Goal: Task Accomplishment & Management: Complete application form

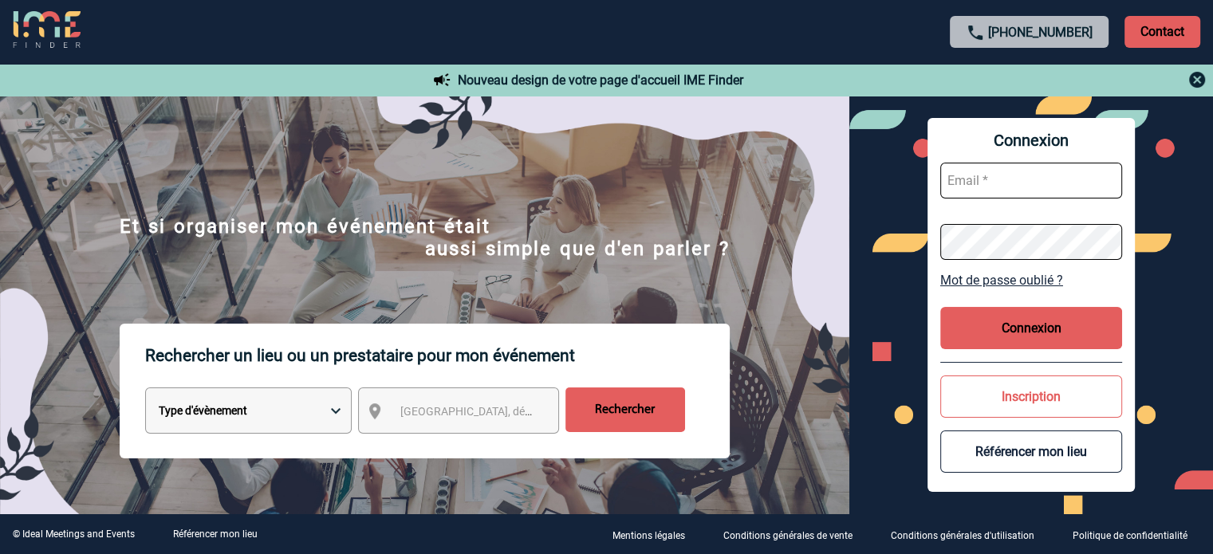
type input "eperiou@ime-groupe.com"
click at [992, 334] on button "Connexion" at bounding box center [1031, 328] width 182 height 42
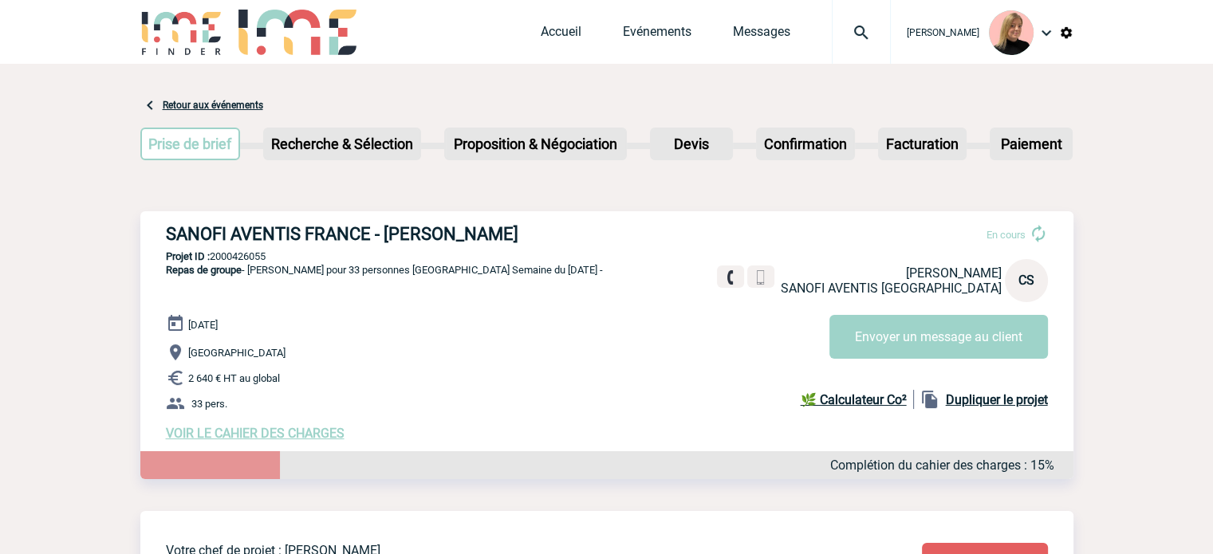
drag, startPoint x: 168, startPoint y: 230, endPoint x: 606, endPoint y: 219, distance: 437.9
click at [606, 219] on div "SANOFI AVENTIS FRANCE - Christine SIMONIN LEVIS En cours Christine SIMONIN LEVI…" at bounding box center [606, 332] width 933 height 242
copy h3 "SANOFI AVENTIS FRANCE - Christine SIMONIN LEVIS"
click at [526, 373] on p "2 640 € HT au global" at bounding box center [620, 377] width 908 height 19
click at [402, 413] on p "33 pers." at bounding box center [620, 403] width 908 height 19
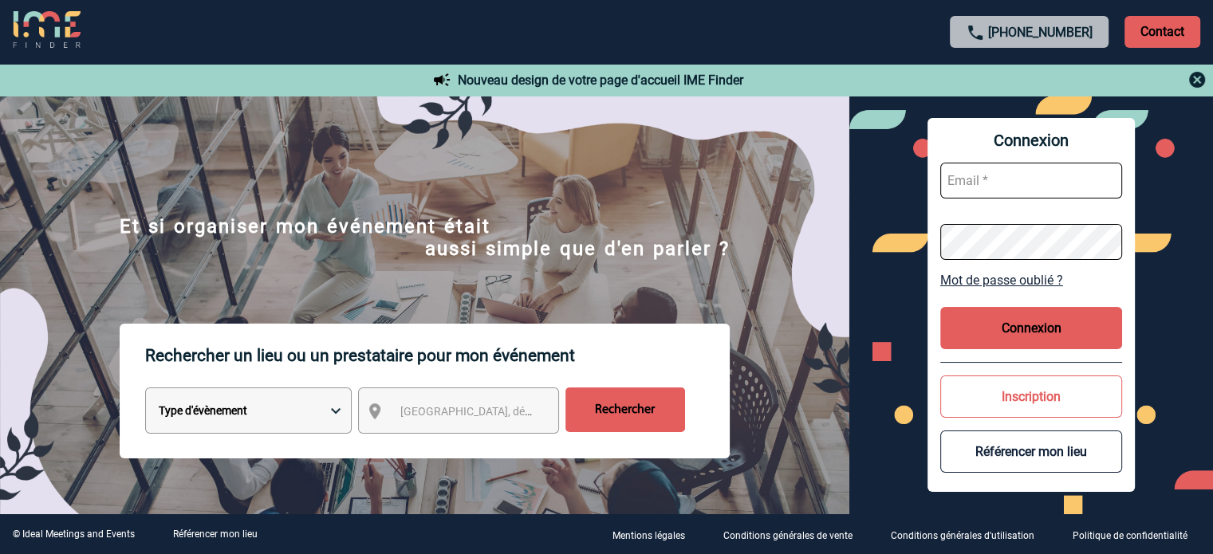
type input "eperiou@ime-groupe.com"
click at [967, 324] on button "Connexion" at bounding box center [1031, 328] width 182 height 42
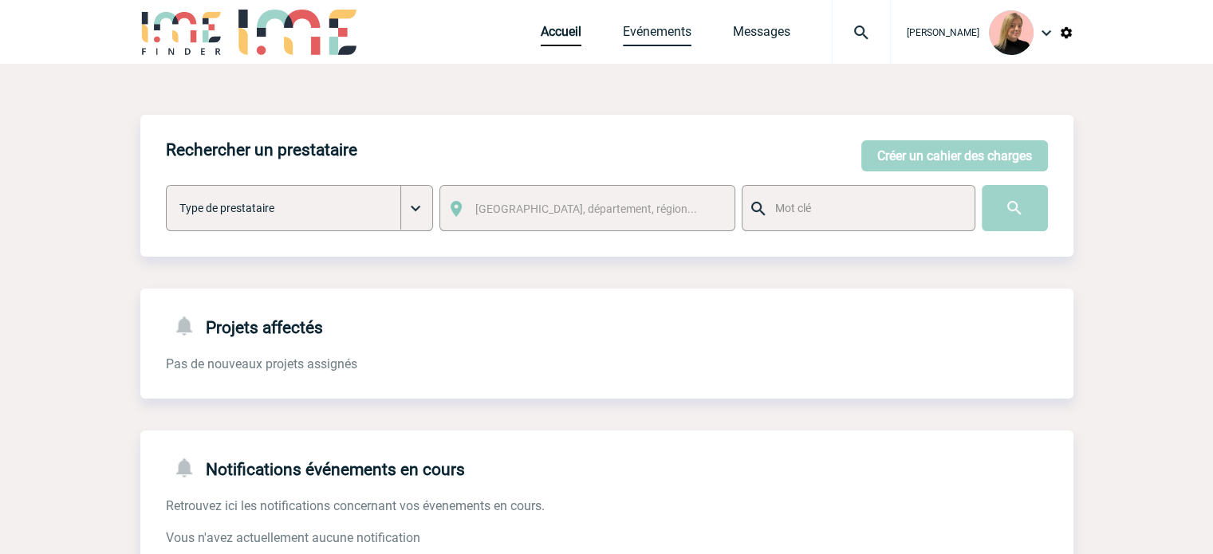
click at [653, 33] on link "Evénements" at bounding box center [657, 35] width 69 height 22
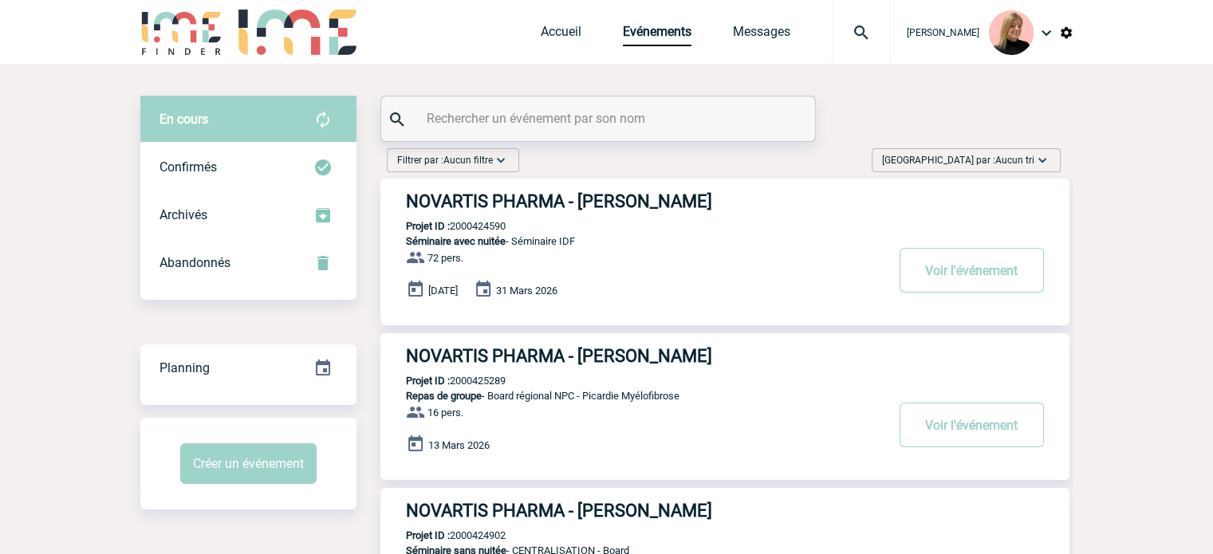
click at [1006, 156] on span "Aucun tri" at bounding box center [1014, 160] width 39 height 11
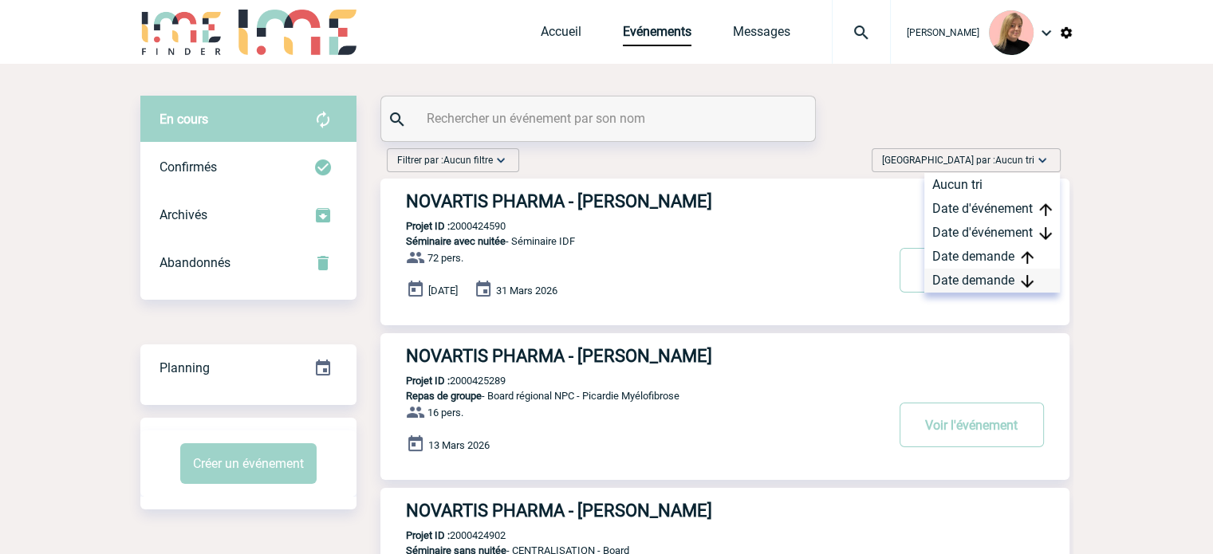
click at [963, 273] on div "Date demande" at bounding box center [992, 281] width 136 height 24
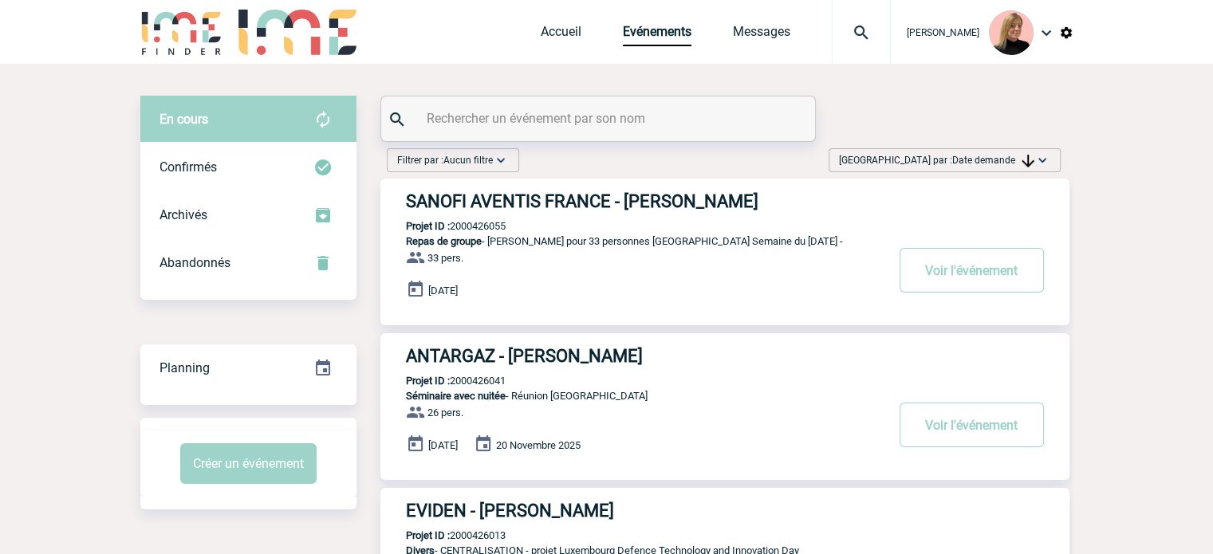
drag, startPoint x: 952, startPoint y: 250, endPoint x: 875, endPoint y: 251, distance: 77.4
click at [952, 250] on button "Voir l'événement" at bounding box center [972, 270] width 144 height 45
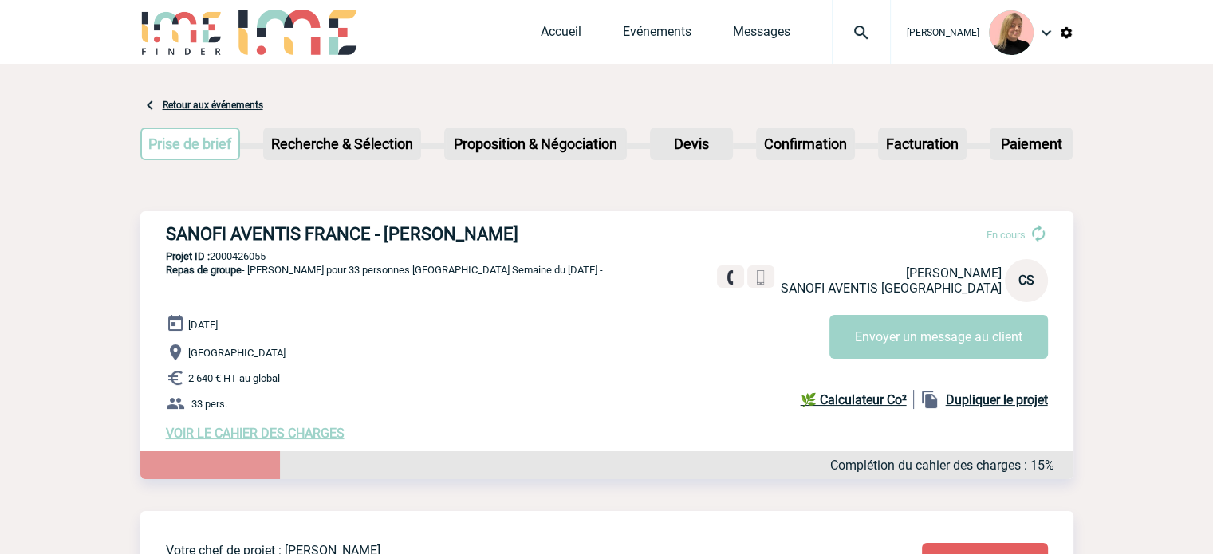
click at [252, 258] on p "Projet ID : 2000426055" at bounding box center [606, 256] width 933 height 12
copy p "2000426055"
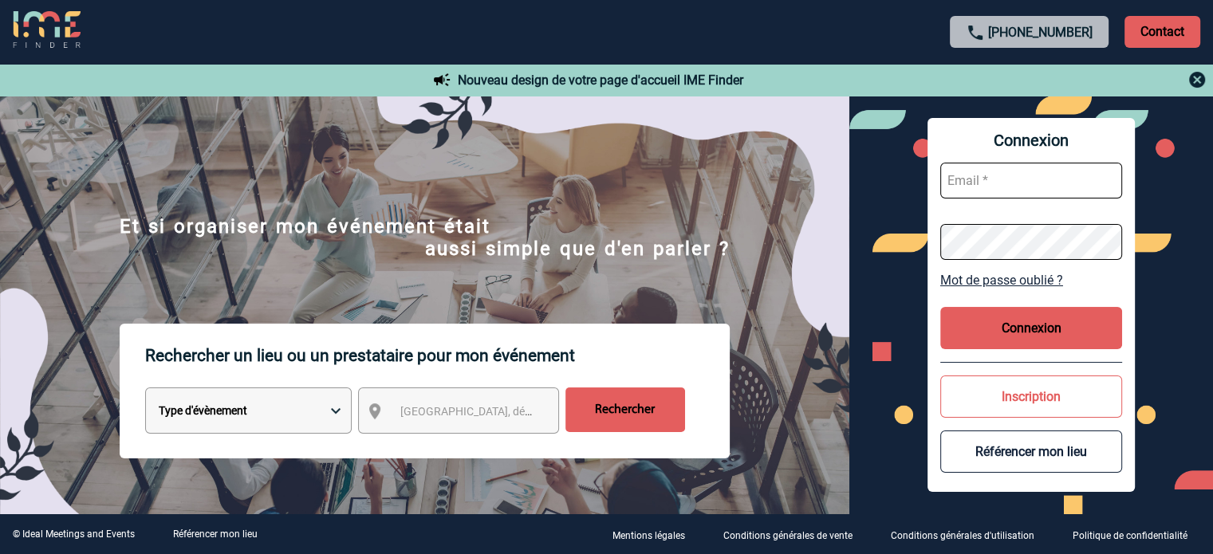
type input "eperiou@ime-groupe.com"
click at [981, 315] on button "Connexion" at bounding box center [1031, 328] width 182 height 42
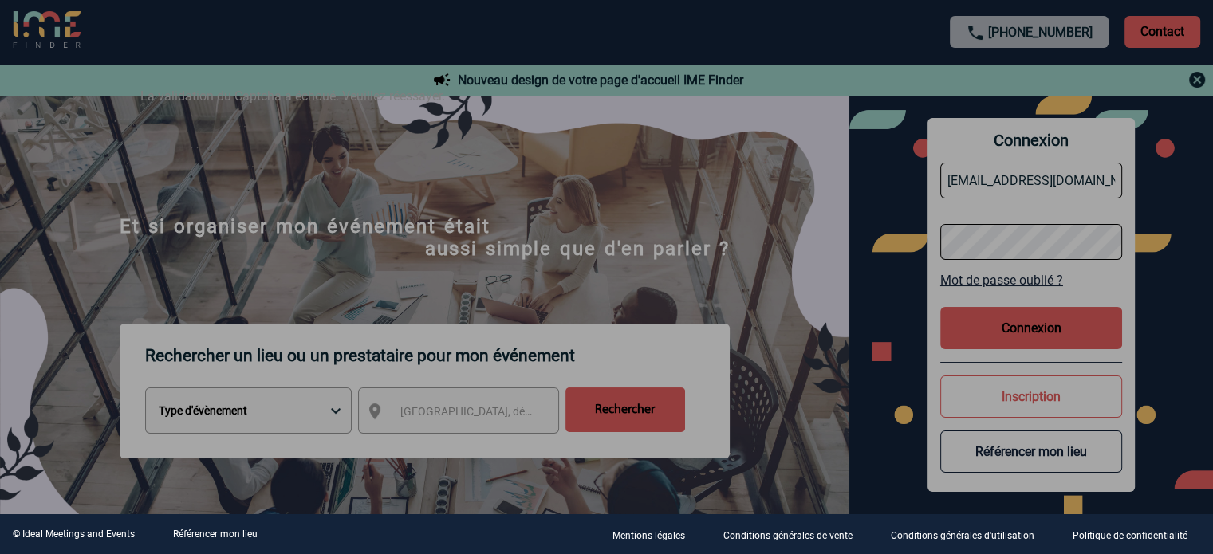
click at [1006, 318] on div at bounding box center [606, 277] width 1213 height 554
click at [1004, 341] on div at bounding box center [606, 277] width 1213 height 554
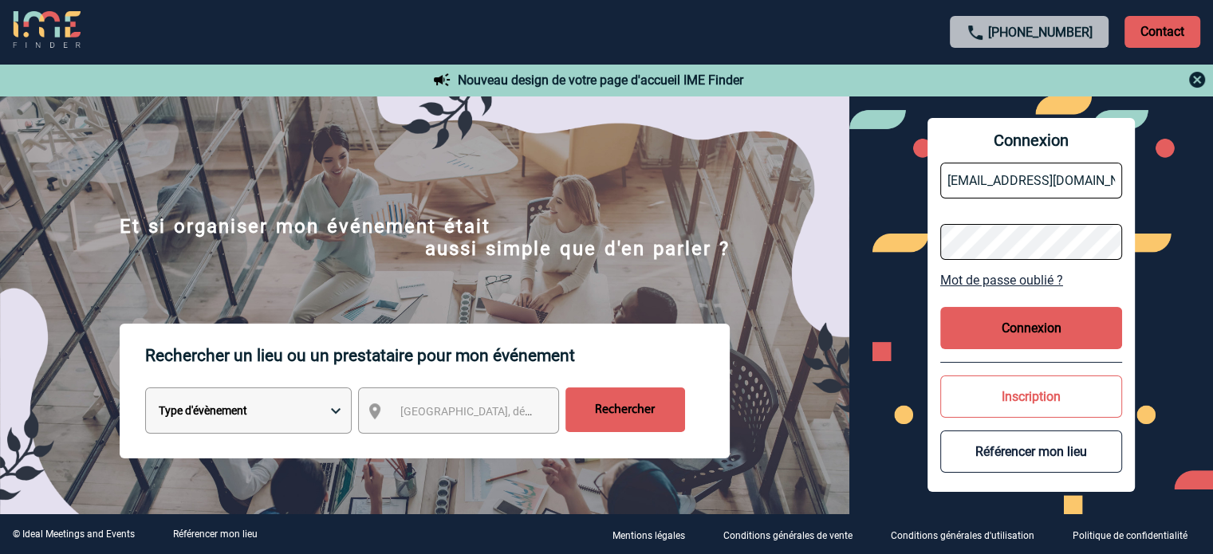
click at [1006, 327] on button "Connexion" at bounding box center [1031, 328] width 182 height 42
type input "[EMAIL_ADDRESS][DOMAIN_NAME]"
click at [1036, 331] on button "Connexion" at bounding box center [1031, 328] width 182 height 42
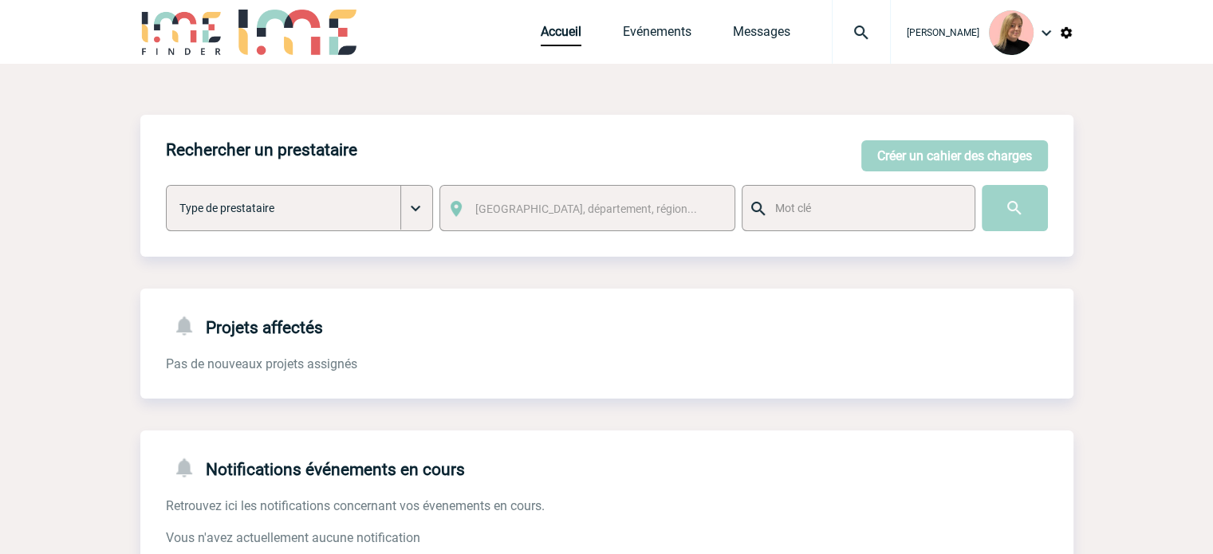
click at [849, 34] on img at bounding box center [861, 32] width 57 height 19
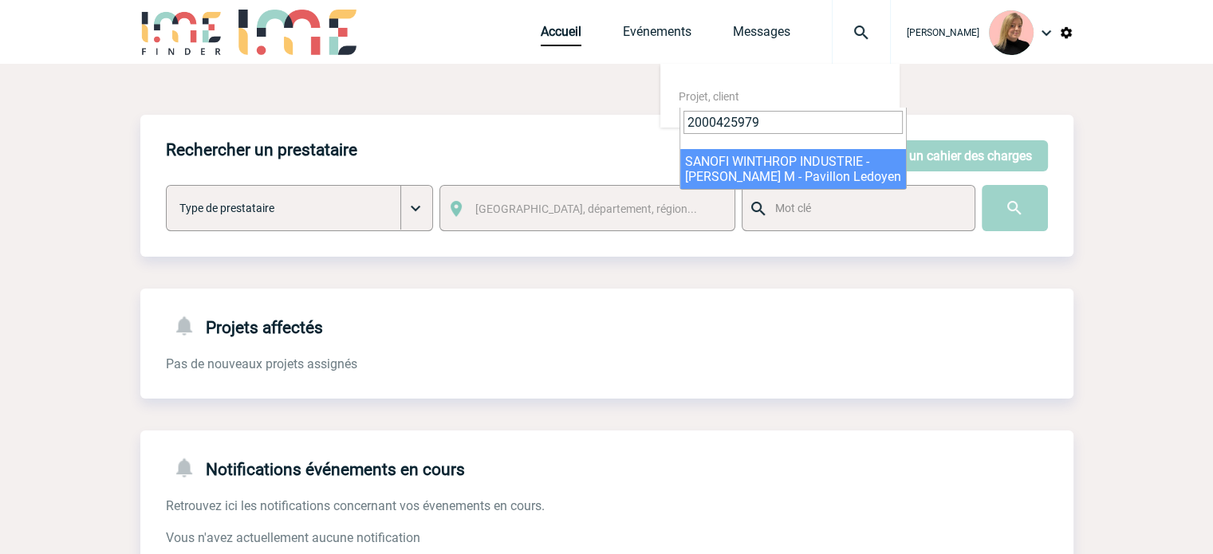
type input "2000425979"
select select "25480"
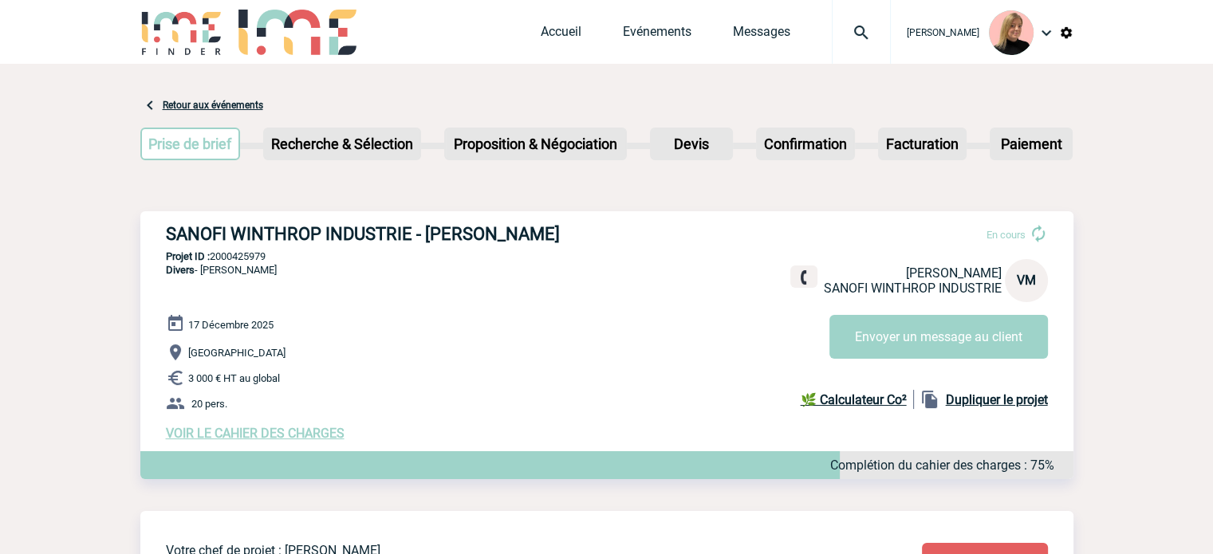
click at [238, 430] on span "VOIR LE CAHIER DES CHARGES" at bounding box center [255, 433] width 179 height 15
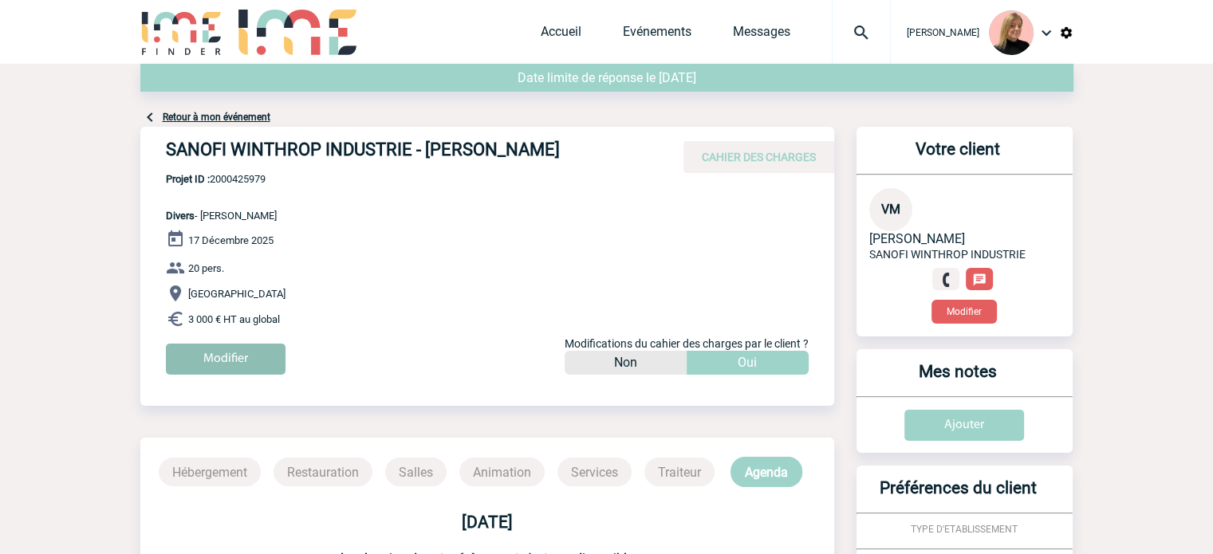
click at [250, 365] on input "Modifier" at bounding box center [226, 359] width 120 height 31
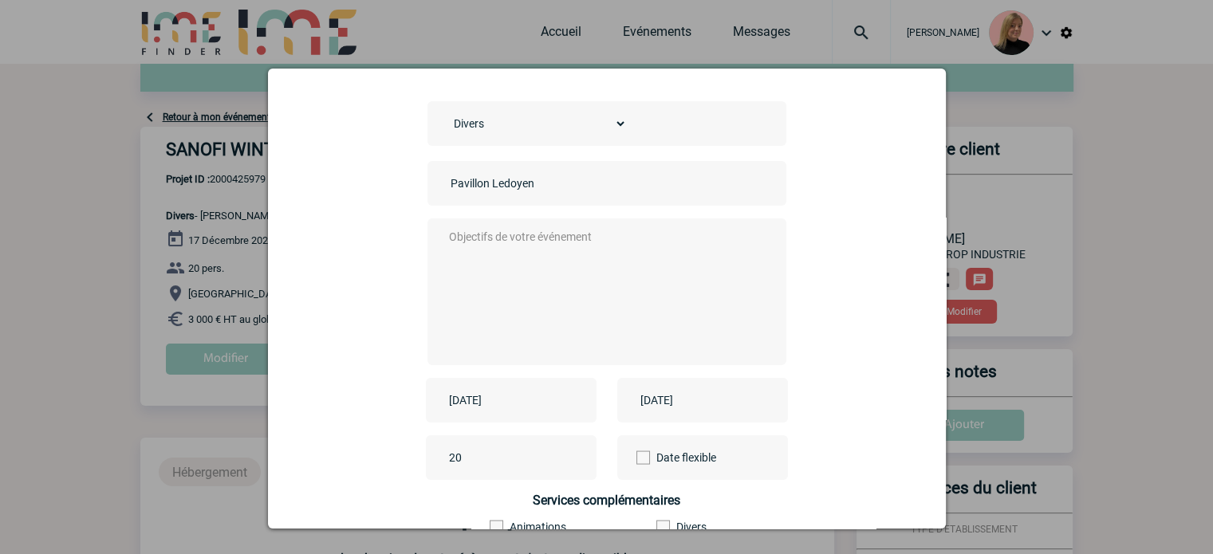
scroll to position [80, 0]
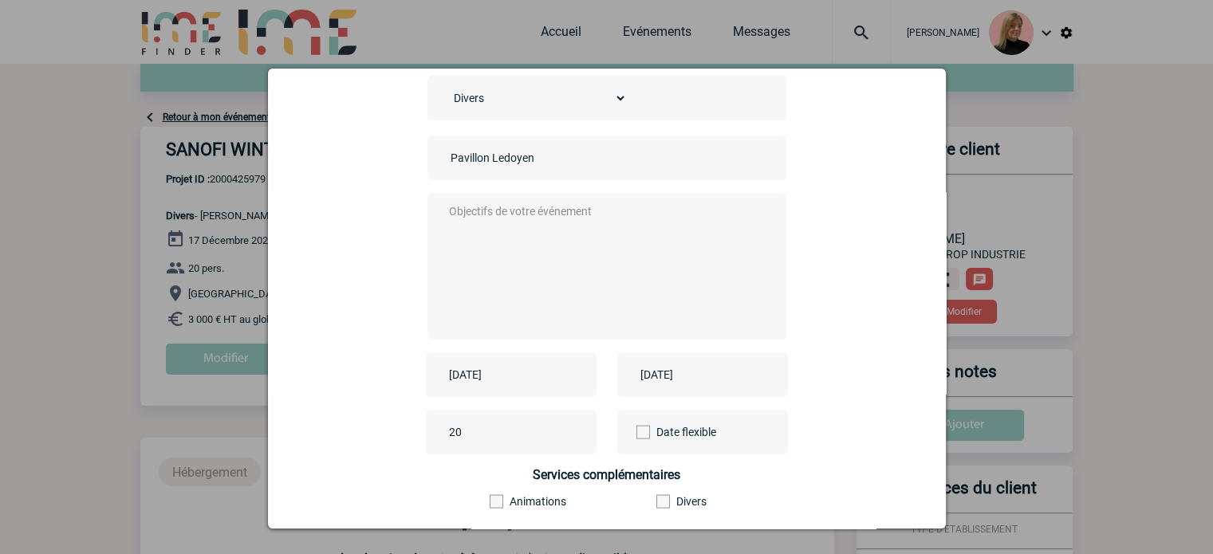
click at [505, 211] on textarea at bounding box center [602, 265] width 315 height 128
type textarea "xx"
click at [531, 378] on input "[DATE]" at bounding box center [500, 374] width 110 height 21
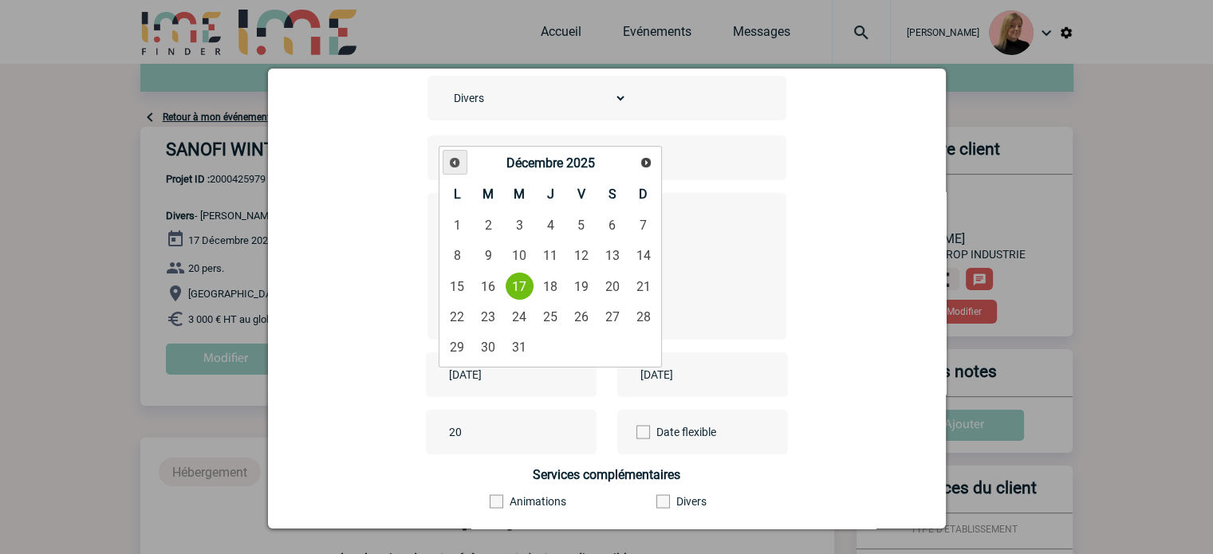
click at [459, 170] on link "Précédent" at bounding box center [455, 162] width 25 height 25
click at [458, 168] on span "Précédent" at bounding box center [454, 162] width 13 height 13
click at [459, 309] on link "20" at bounding box center [458, 316] width 30 height 29
type input "[DATE]"
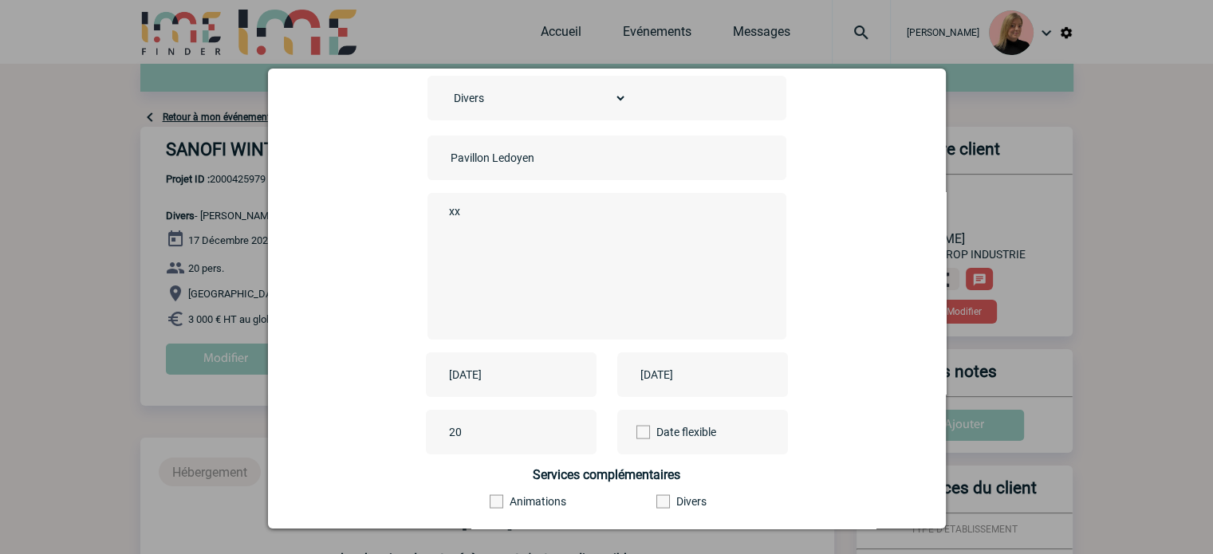
click at [687, 368] on input "[DATE]" at bounding box center [691, 374] width 110 height 21
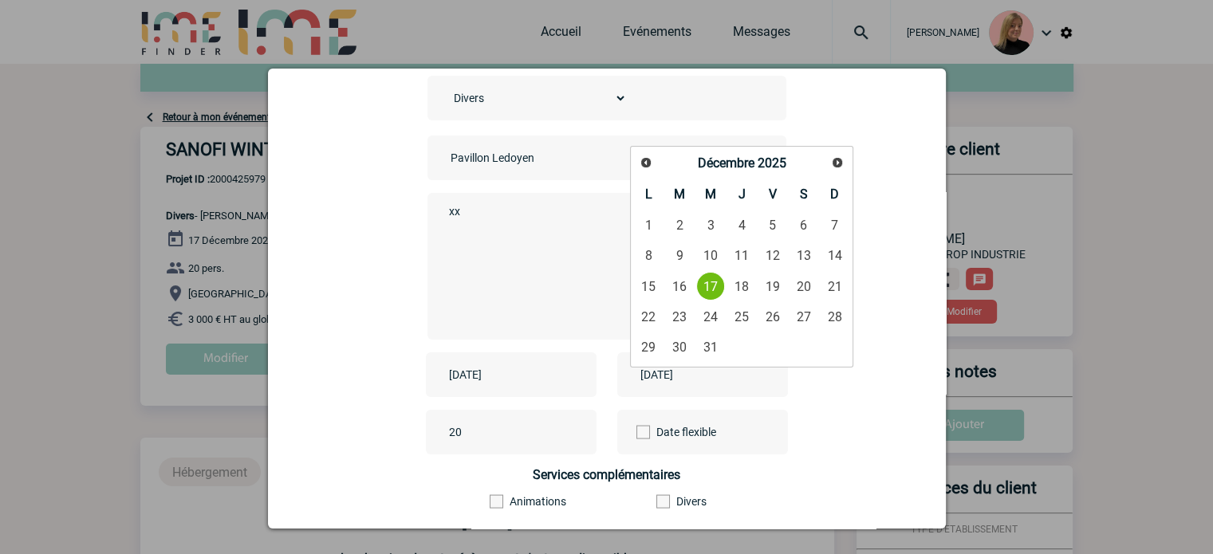
click at [663, 163] on div "[DATE]" at bounding box center [742, 163] width 158 height 23
click at [650, 166] on span "Précédent" at bounding box center [646, 162] width 13 height 13
click at [645, 162] on span "Précédent" at bounding box center [646, 162] width 13 height 13
click at [652, 307] on link "20" at bounding box center [649, 316] width 30 height 29
type input "[DATE]"
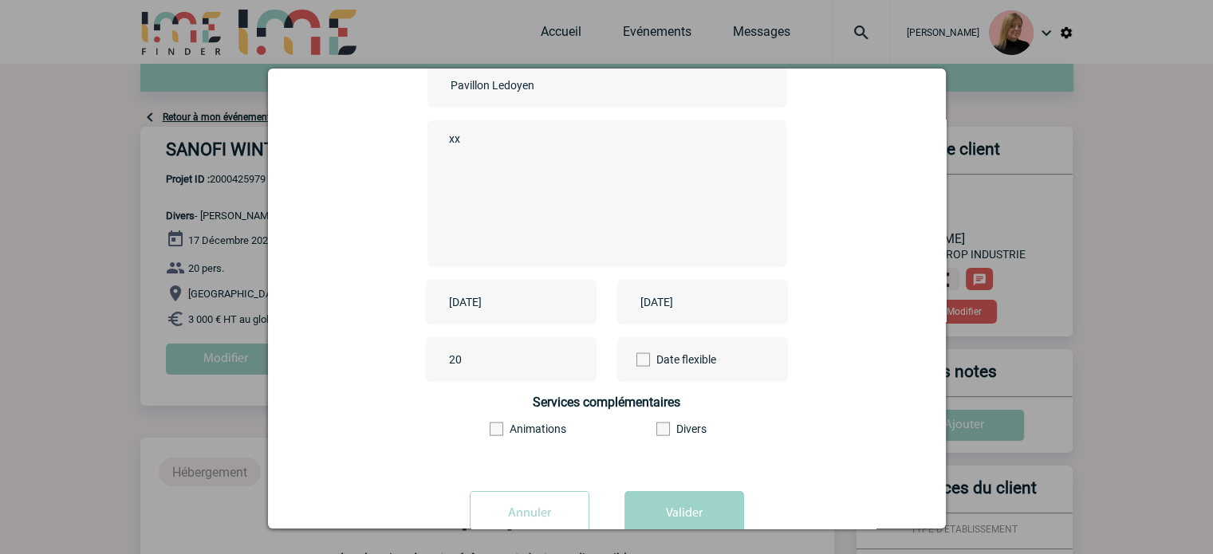
scroll to position [198, 0]
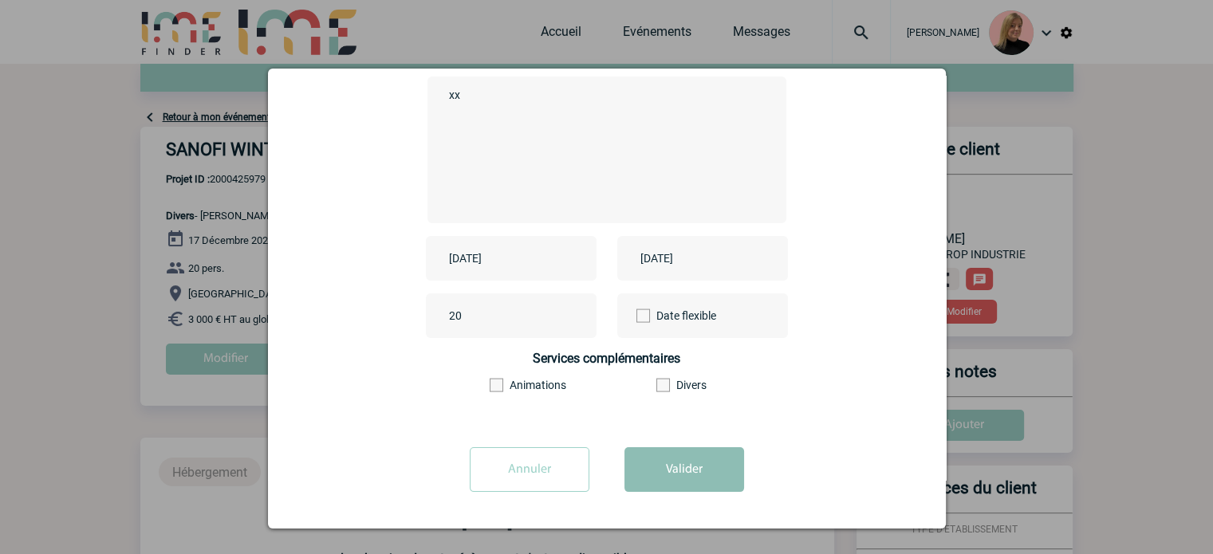
click at [667, 474] on button "Valider" at bounding box center [684, 469] width 120 height 45
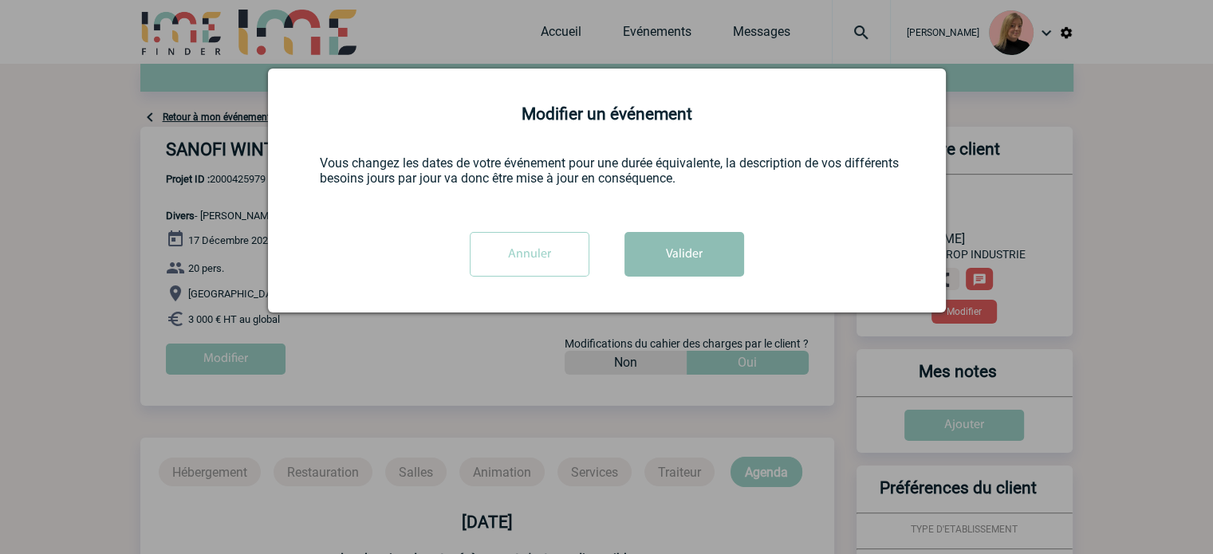
scroll to position [0, 0]
click at [650, 266] on button "Valider" at bounding box center [684, 254] width 120 height 45
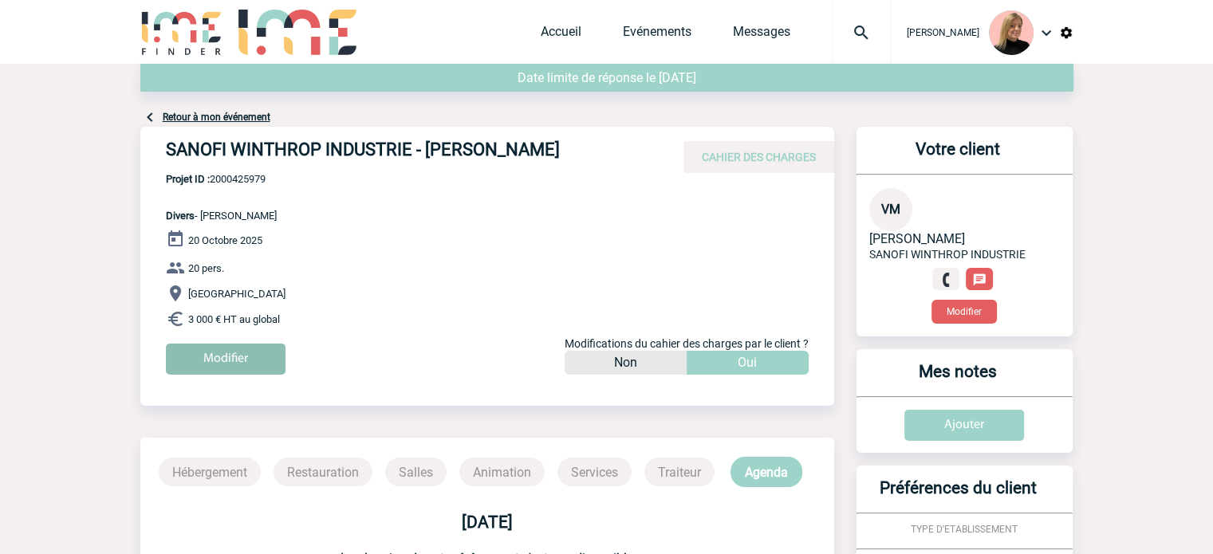
click at [249, 364] on input "Modifier" at bounding box center [226, 359] width 120 height 31
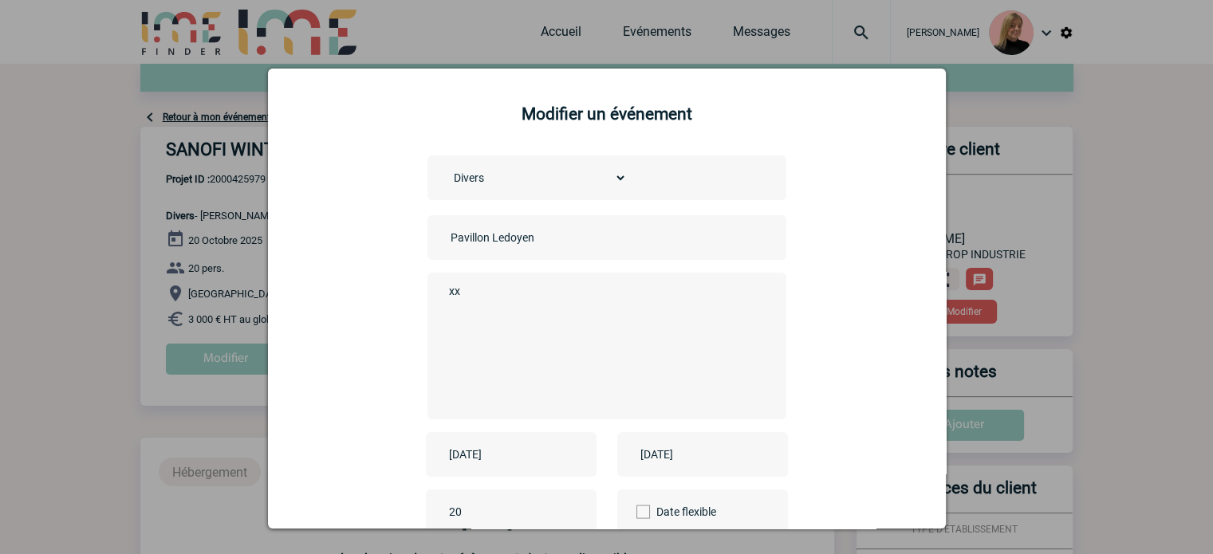
click at [447, 234] on input "Pavillon Ledoyen" at bounding box center [558, 237] width 223 height 21
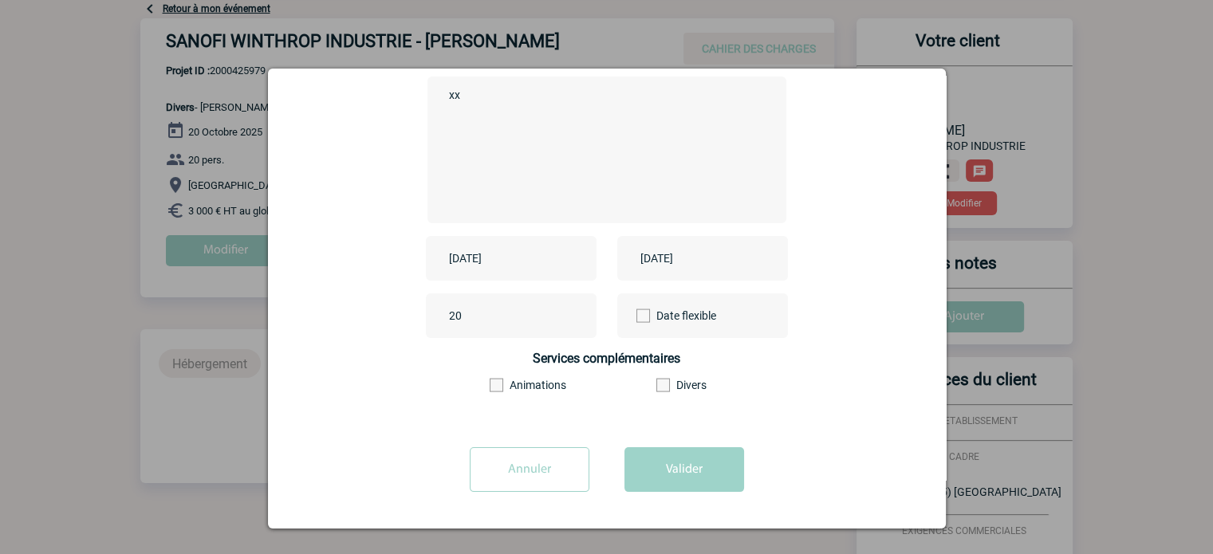
scroll to position [239, 0]
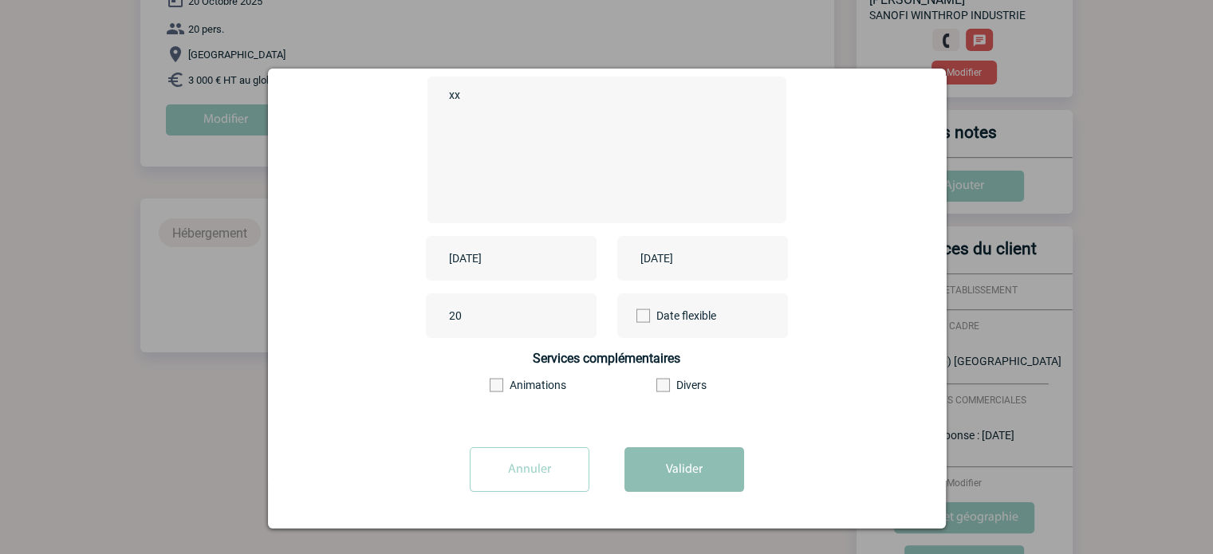
type input "CENTRALISATION - Pavillon Ledoyen"
click at [711, 482] on button "Valider" at bounding box center [684, 469] width 120 height 45
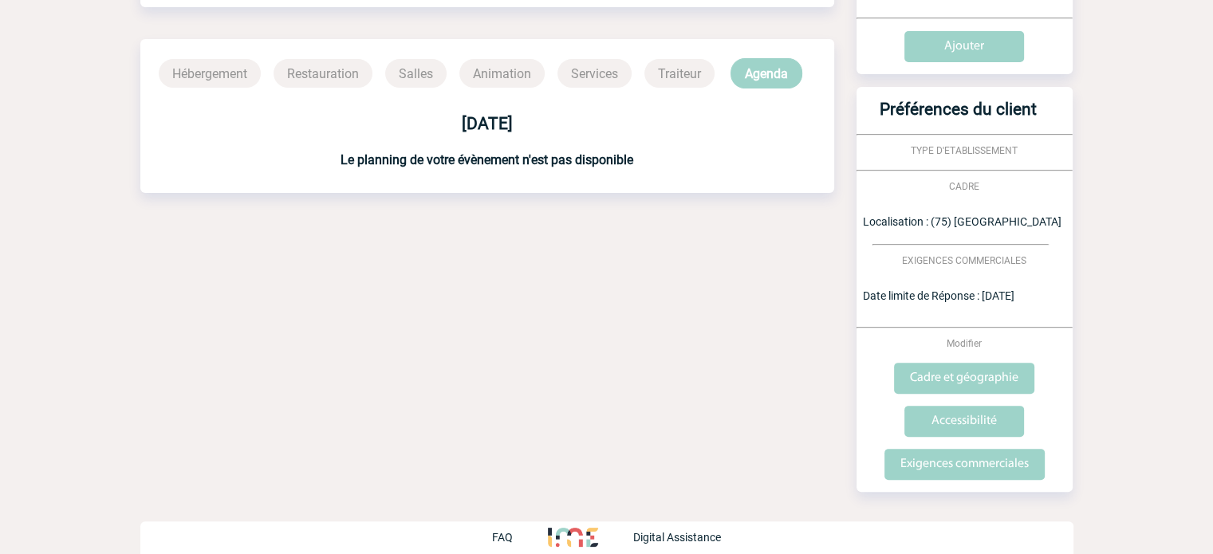
scroll to position [0, 0]
